Goal: Find specific page/section: Find specific page/section

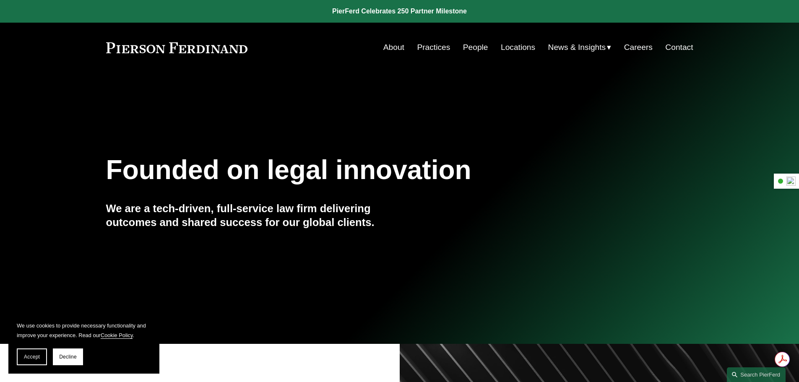
click at [437, 49] on link "Practices" at bounding box center [433, 47] width 33 height 16
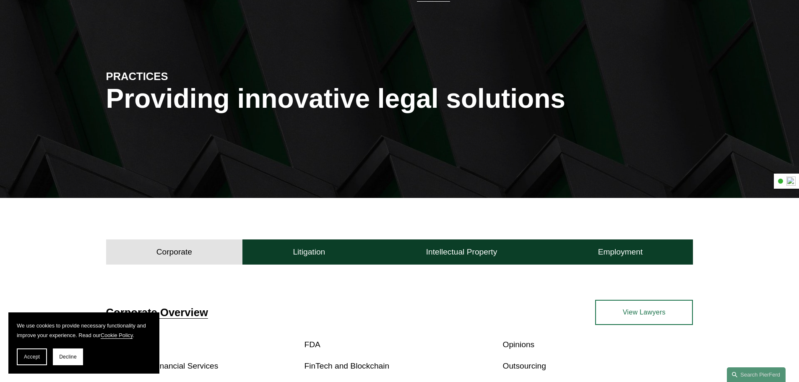
scroll to position [42, 0]
